Goal: Task Accomplishment & Management: Manage account settings

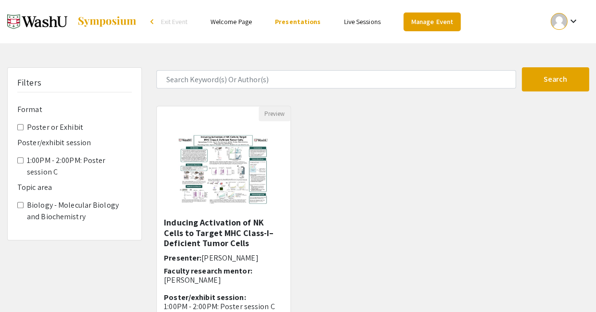
click at [410, 23] on link "Manage Event" at bounding box center [431, 21] width 57 height 19
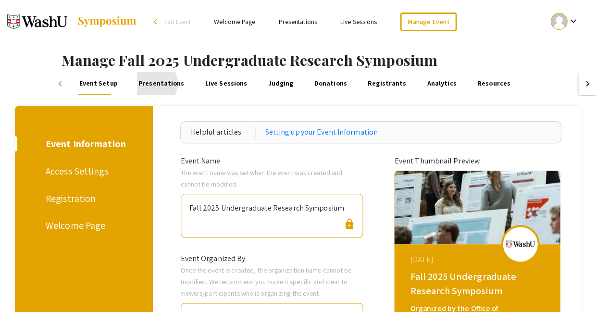
drag, startPoint x: 130, startPoint y: 80, endPoint x: 159, endPoint y: 86, distance: 29.4
click at [137, 80] on link "Presentations" at bounding box center [161, 83] width 49 height 23
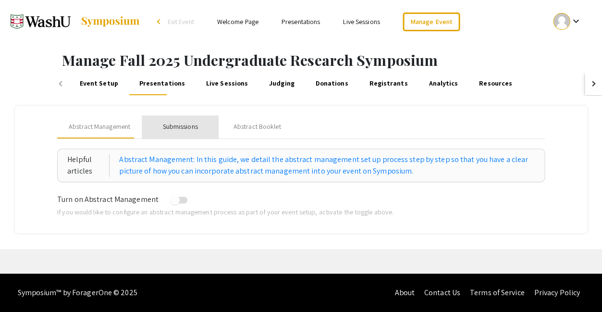
click at [169, 122] on div "Submissions" at bounding box center [179, 127] width 35 height 10
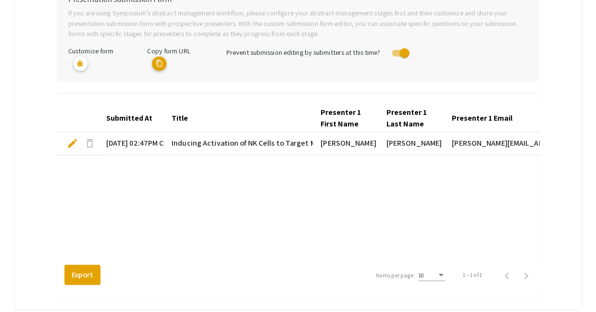
scroll to position [222, 0]
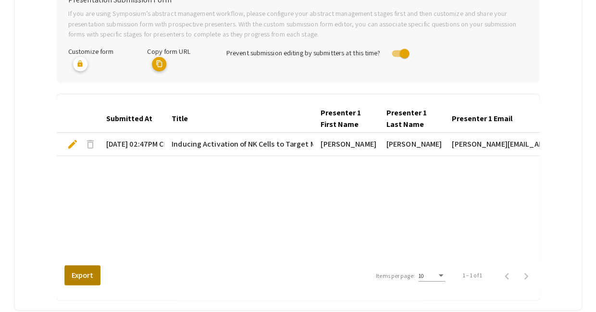
click at [78, 265] on button "Export" at bounding box center [82, 275] width 36 height 20
click at [77, 265] on button "Export" at bounding box center [82, 275] width 36 height 20
drag, startPoint x: 392, startPoint y: 5, endPoint x: 183, endPoint y: 143, distance: 250.5
click at [139, 141] on div "Submitted At Title Presenter 1 First Name Presenter 1 Last Name Presenter 1 Ema…" at bounding box center [298, 184] width 482 height 156
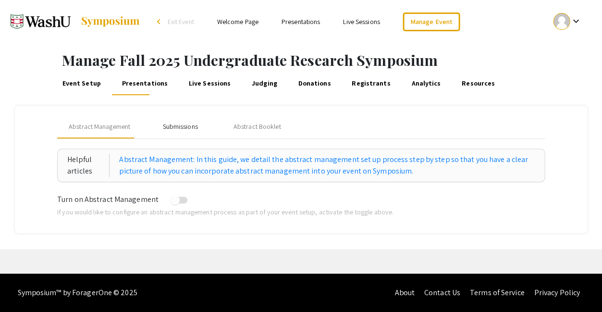
click at [176, 124] on div "Submissions" at bounding box center [179, 127] width 35 height 10
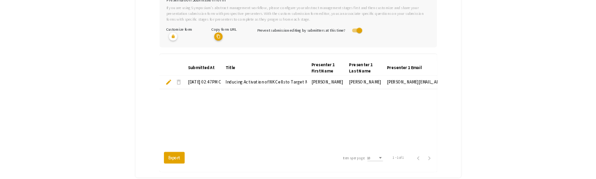
scroll to position [222, 0]
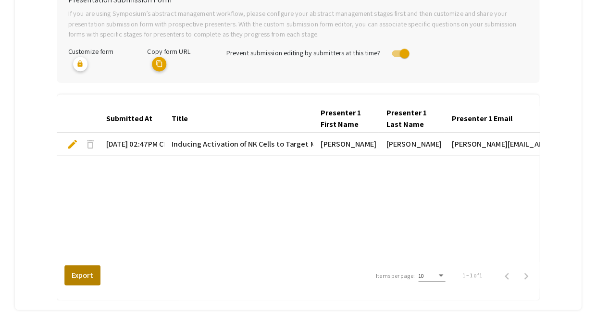
click at [83, 265] on button "Export" at bounding box center [82, 275] width 36 height 20
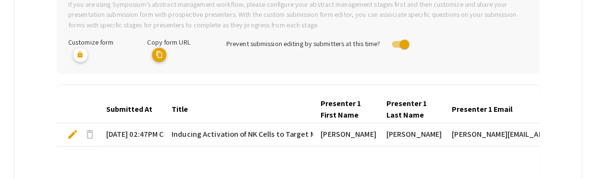
click at [399, 109] on div "Submitted At Title Presenter 1 First Name Presenter 1 Last Name Presenter 1 Ema…" at bounding box center [298, 142] width 482 height 90
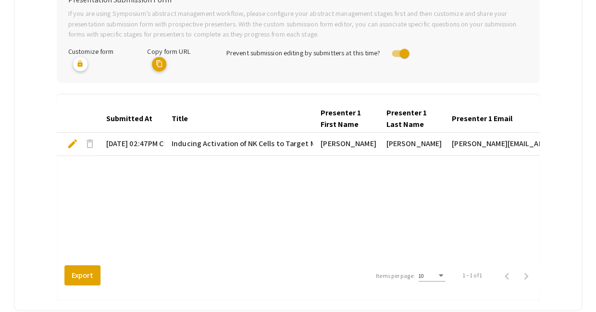
drag, startPoint x: 563, startPoint y: 144, endPoint x: 535, endPoint y: 150, distance: 29.1
click at [535, 150] on mat-tab-group "Abstract Management Submissions Abstract Booklet Helpful articles Presentation …" at bounding box center [298, 96] width 566 height 425
click at [467, 193] on div "Submitted At Title Presenter 1 First Name Presenter 1 Last Name Presenter 1 Ema…" at bounding box center [298, 184] width 482 height 156
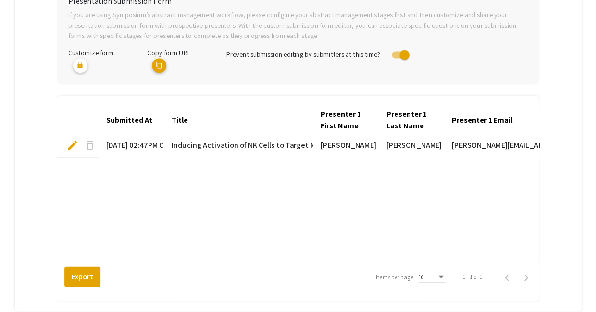
scroll to position [221, 0]
